Goal: Obtain resource: Obtain resource

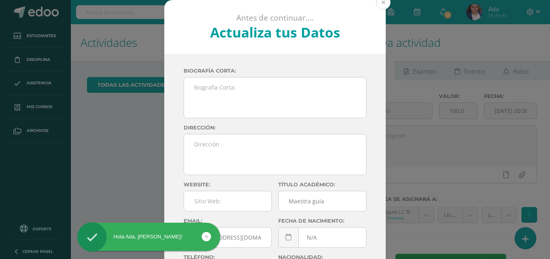
click at [380, 3] on button at bounding box center [383, 2] width 15 height 15
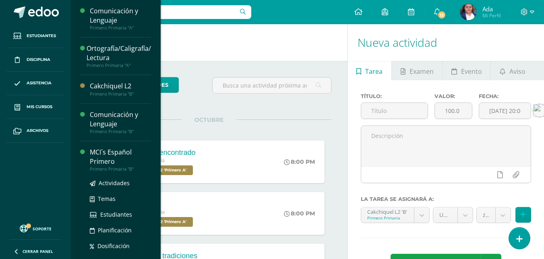
scroll to position [73, 0]
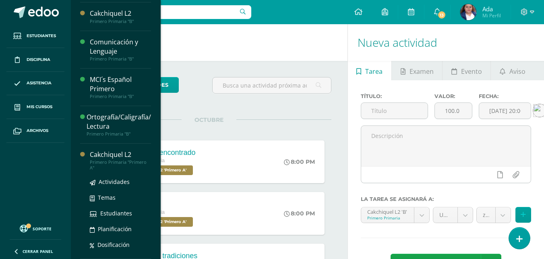
click at [109, 158] on div "Cakchiquel L2" at bounding box center [120, 154] width 61 height 9
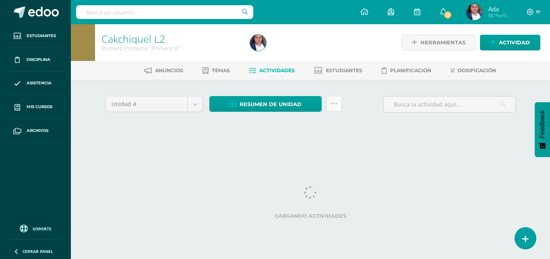
click at [332, 104] on icon at bounding box center [334, 103] width 7 height 7
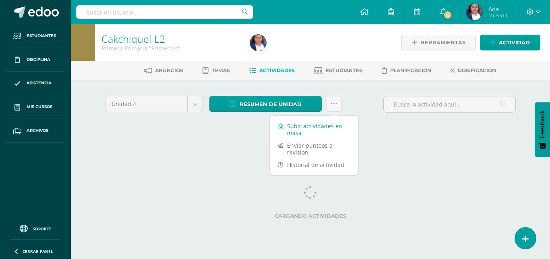
click at [312, 130] on link "Subir actividades en masa" at bounding box center [314, 129] width 89 height 19
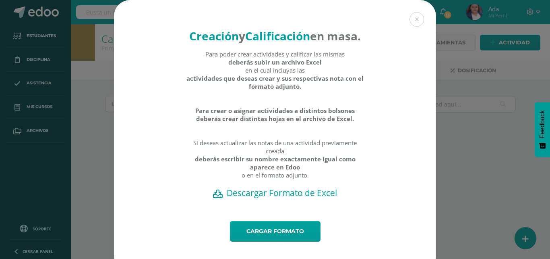
click at [280, 198] on h2 "Descargar Formato de Excel" at bounding box center [275, 192] width 294 height 11
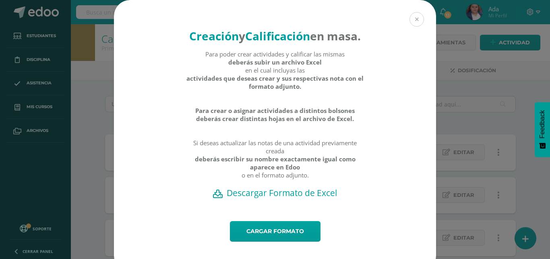
click at [413, 20] on button at bounding box center [417, 19] width 15 height 15
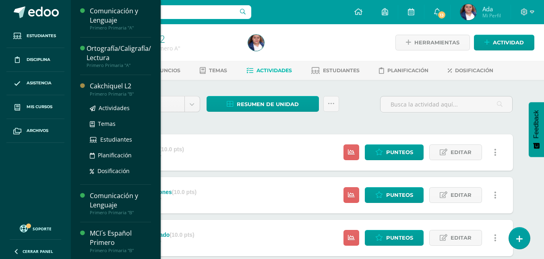
click at [107, 88] on div "Cakchiquel L2" at bounding box center [120, 85] width 61 height 9
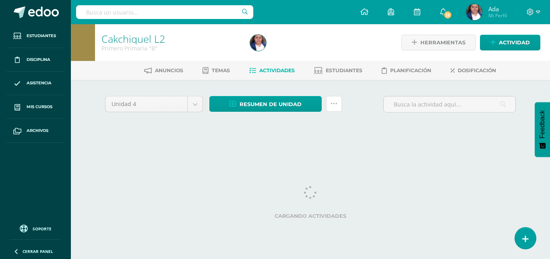
click at [330, 107] on link at bounding box center [334, 104] width 16 height 16
click at [311, 135] on div "Unidad 4 Unidad 1 Unidad 2 Unidad 3 Unidad 4 Resumen de unidad Descargar como H…" at bounding box center [310, 115] width 443 height 71
click at [333, 109] on link at bounding box center [334, 104] width 16 height 16
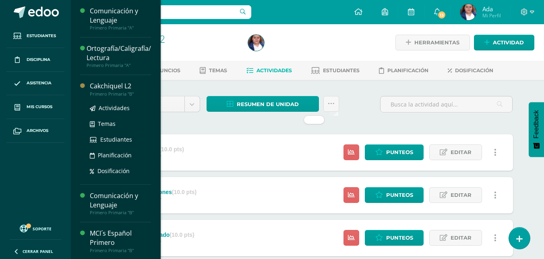
click at [109, 86] on div "Cakchiquel L2" at bounding box center [120, 85] width 61 height 9
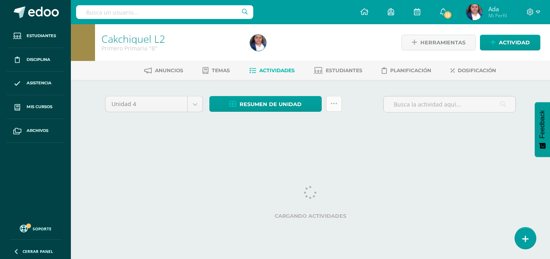
click at [331, 100] on icon at bounding box center [334, 103] width 7 height 7
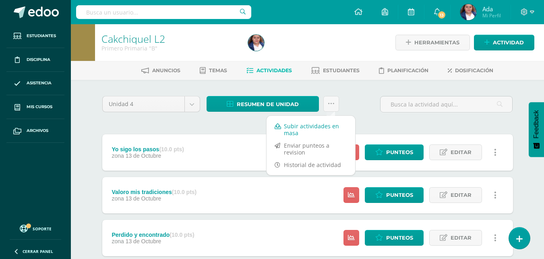
click at [314, 122] on link "Subir actividades en masa" at bounding box center [311, 129] width 89 height 19
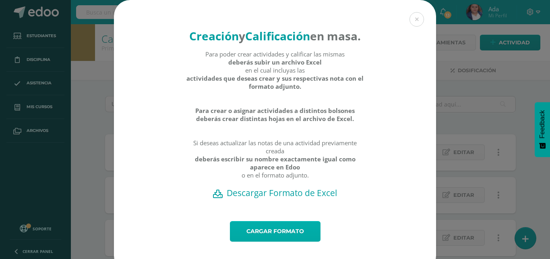
click at [280, 241] on link "Cargar formato" at bounding box center [275, 231] width 91 height 21
click at [285, 198] on h2 "Descargar Formato de Excel" at bounding box center [275, 192] width 294 height 11
click at [521, 77] on div "Creación y Calificación en masa. Para poder crear actividades y calificar las m…" at bounding box center [275, 136] width 544 height 272
